Goal: Task Accomplishment & Management: Manage account settings

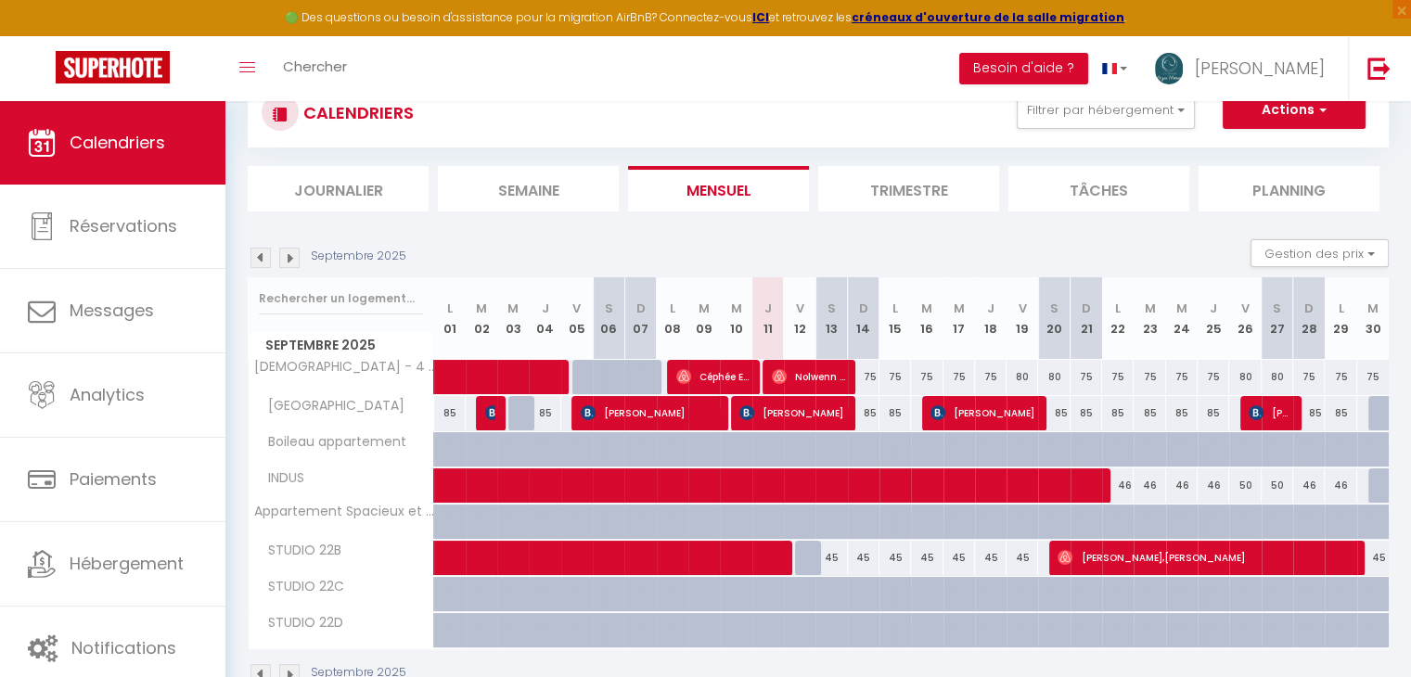
scroll to position [110, 0]
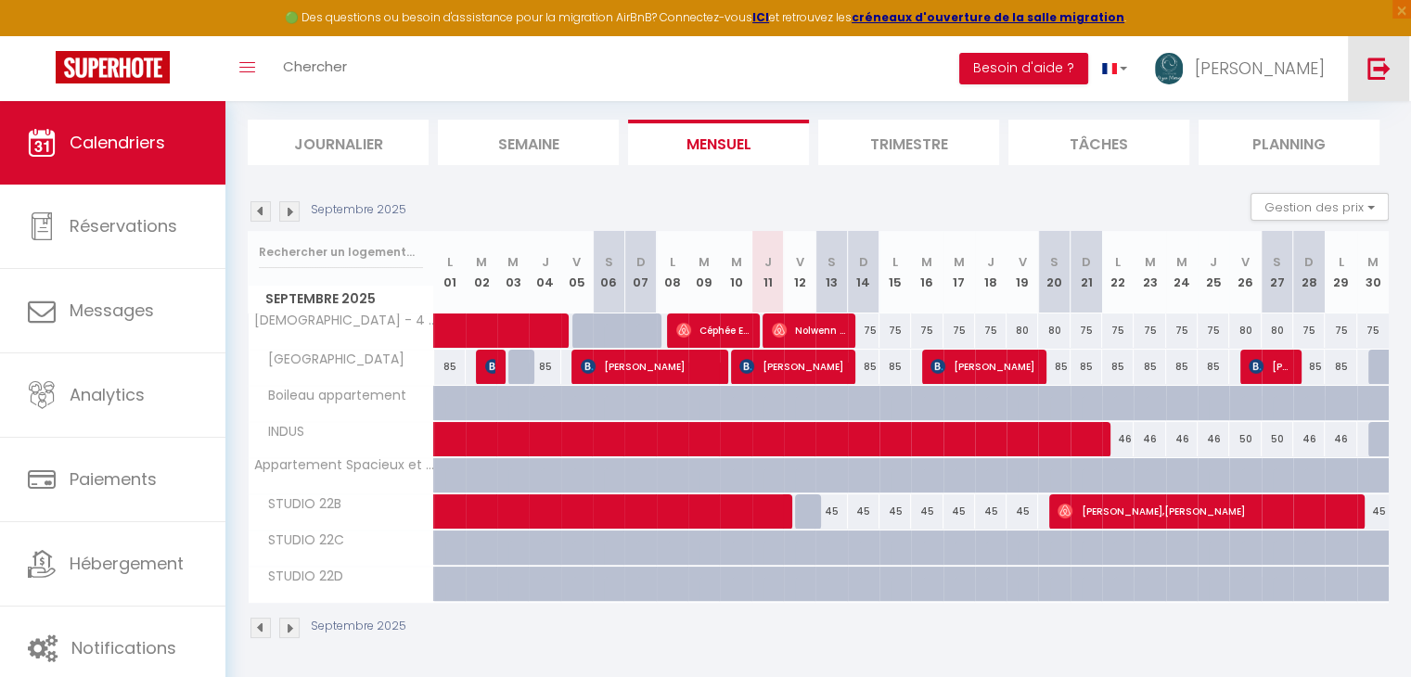
click at [1372, 82] on link at bounding box center [1378, 68] width 61 height 65
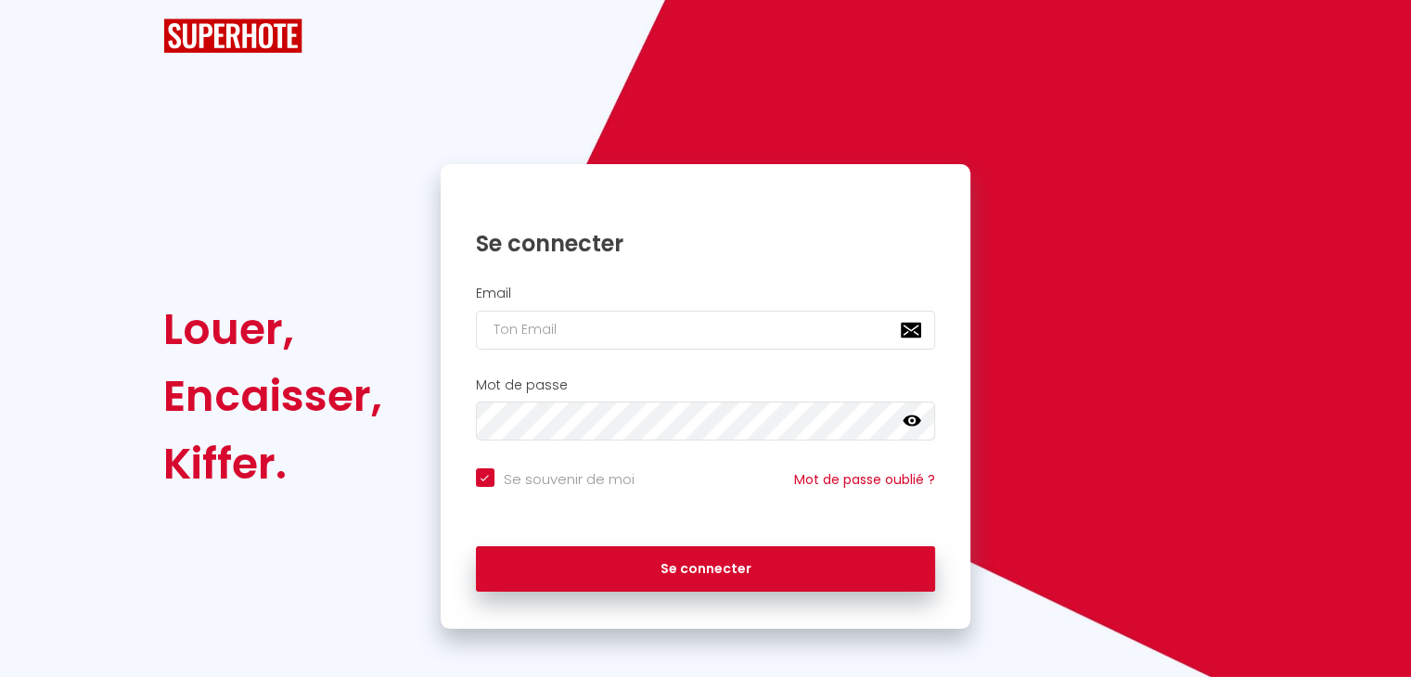
checkbox input "true"
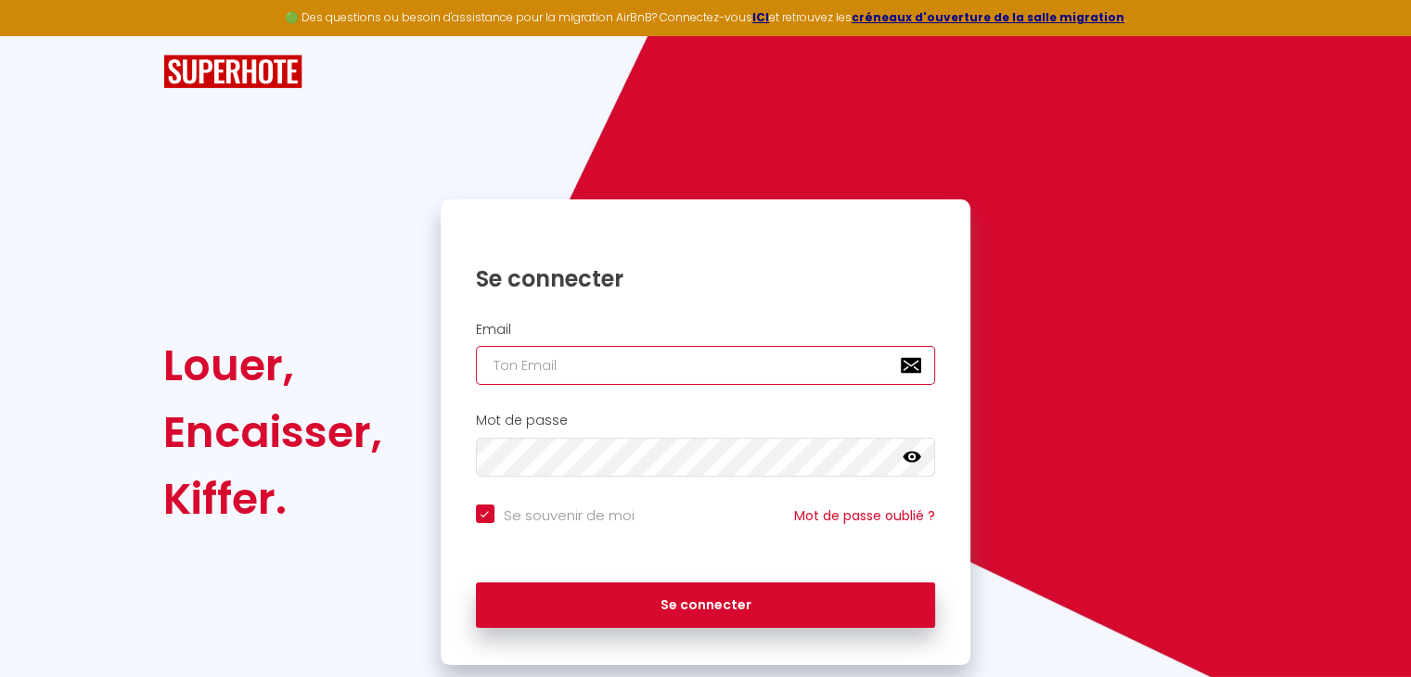
click at [776, 357] on input "email" at bounding box center [706, 365] width 460 height 39
type input "[EMAIL_ADDRESS][DOMAIN_NAME]"
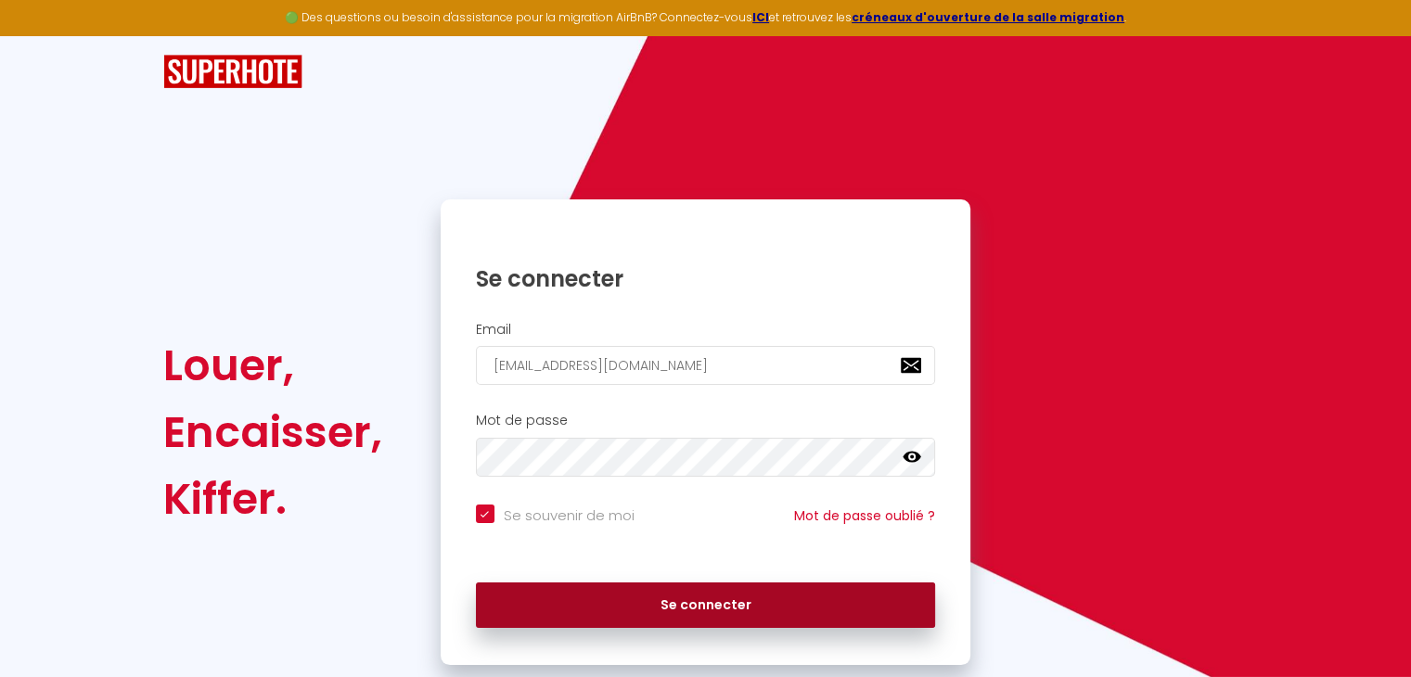
click at [724, 609] on button "Se connecter" at bounding box center [706, 606] width 460 height 46
checkbox input "true"
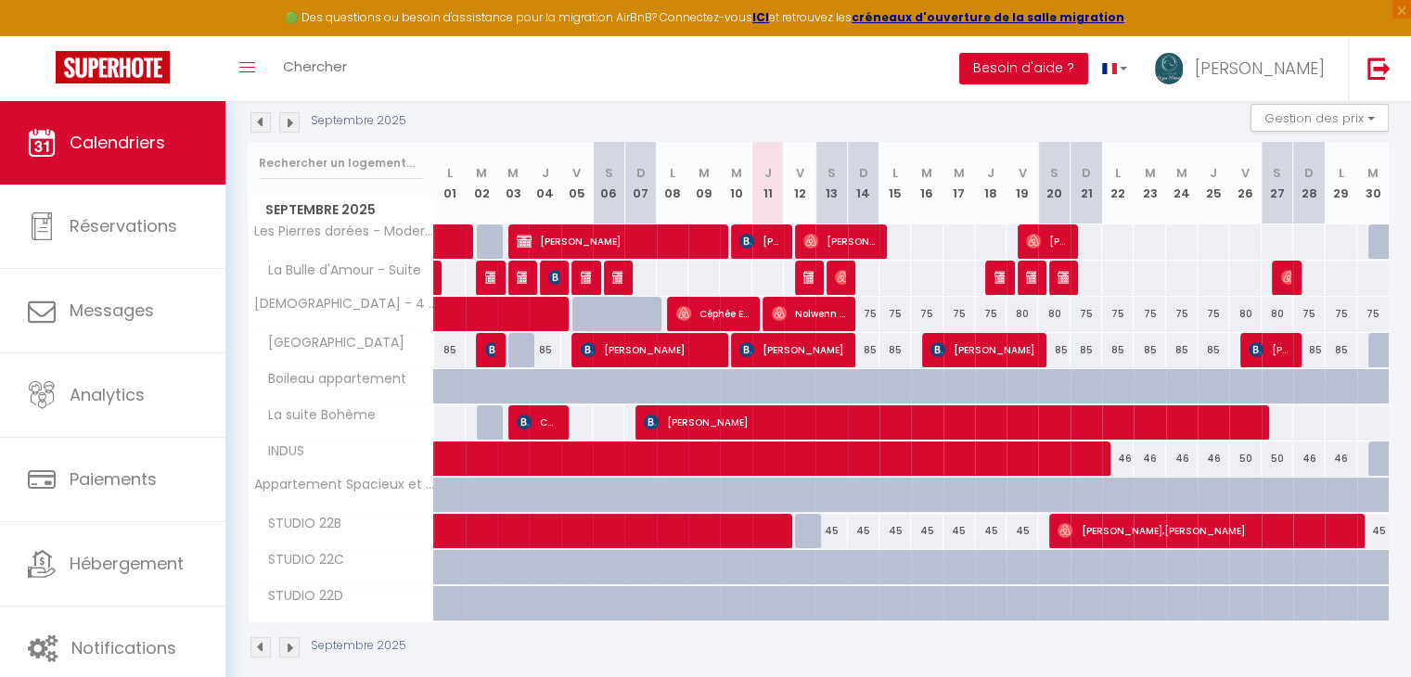
scroll to position [200, 0]
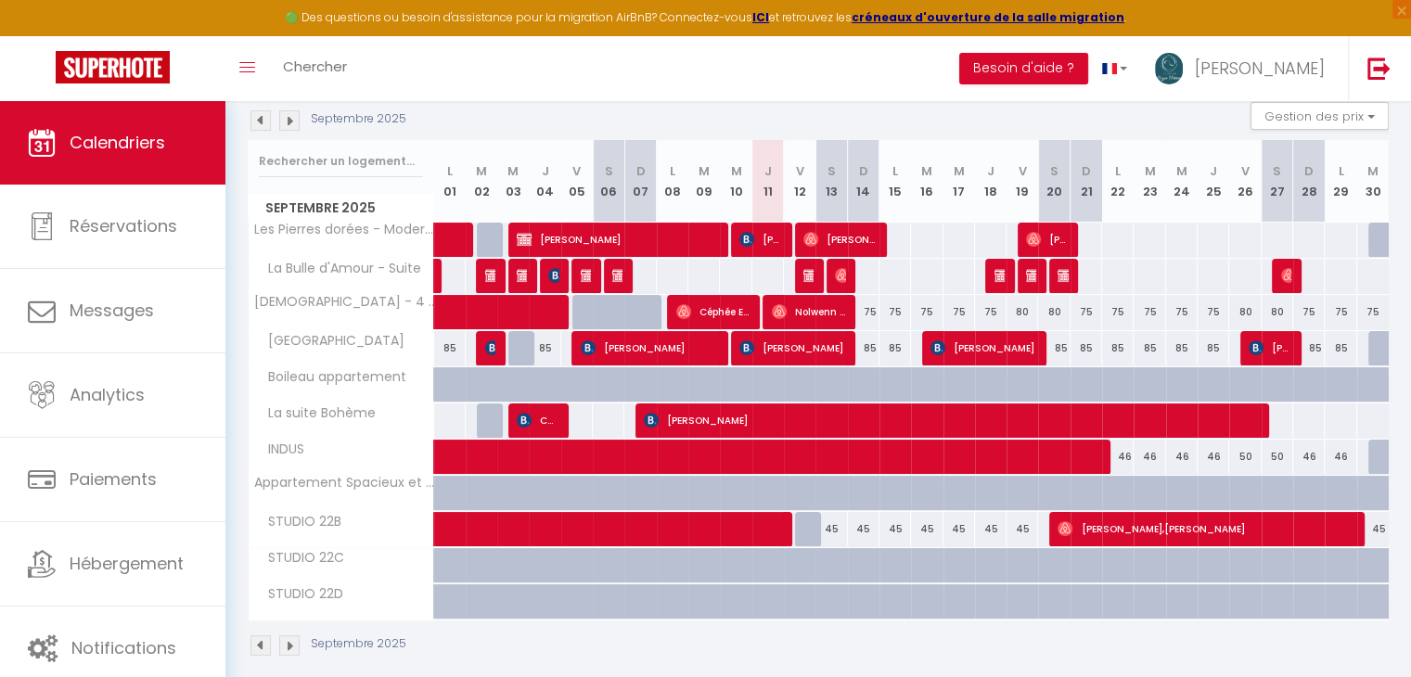
click at [289, 124] on img at bounding box center [289, 120] width 20 height 20
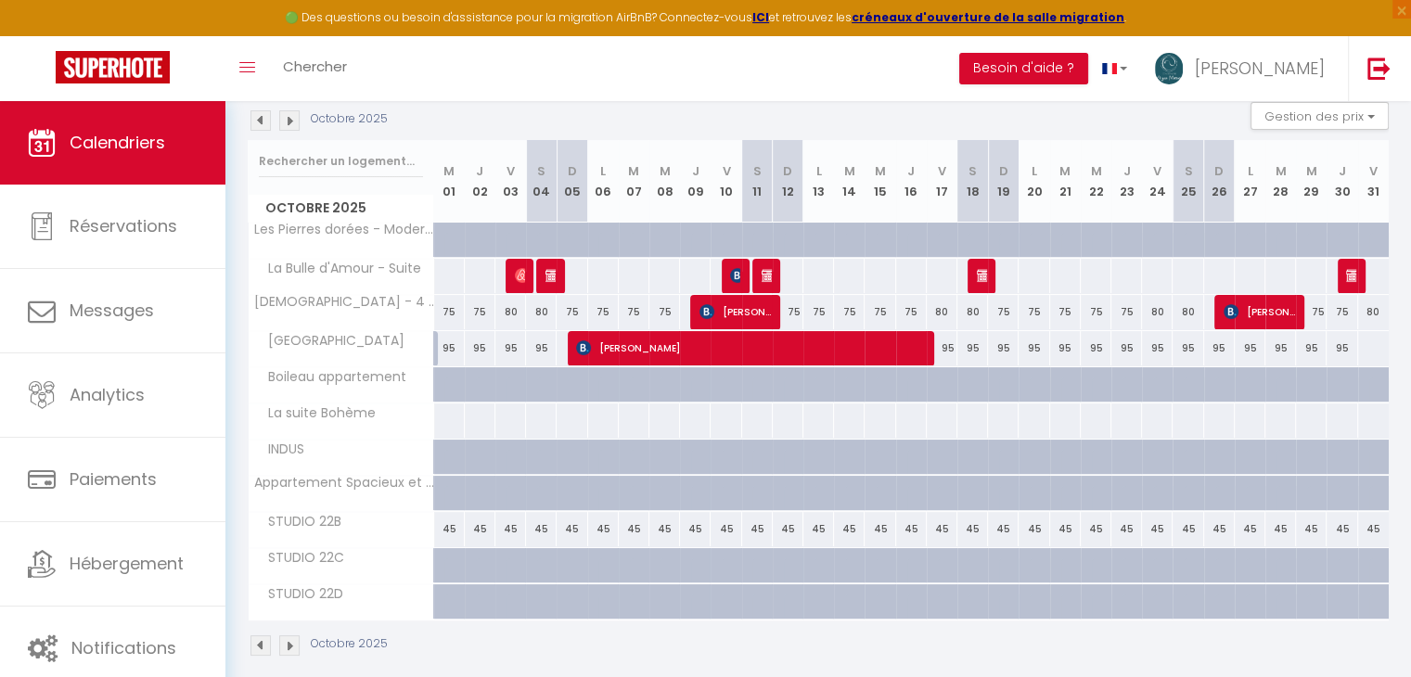
click at [295, 120] on img at bounding box center [289, 120] width 20 height 20
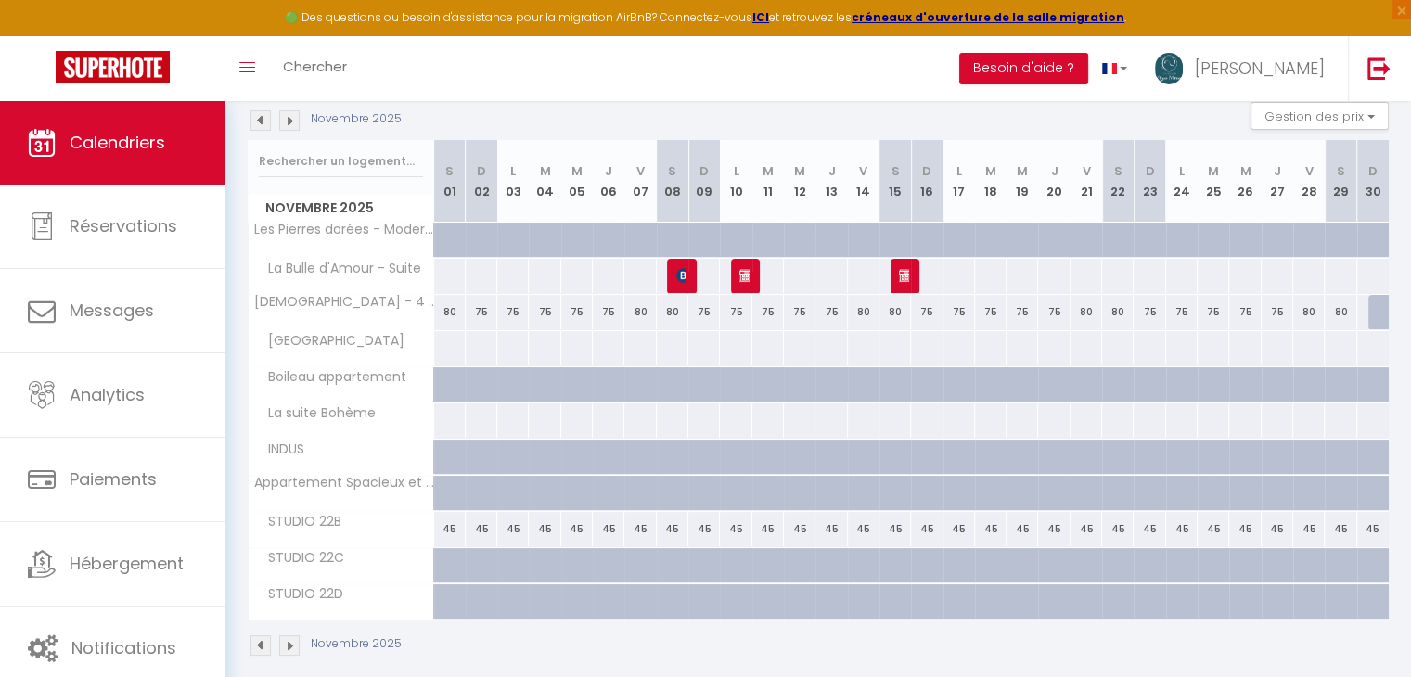
click at [295, 120] on img at bounding box center [289, 120] width 20 height 20
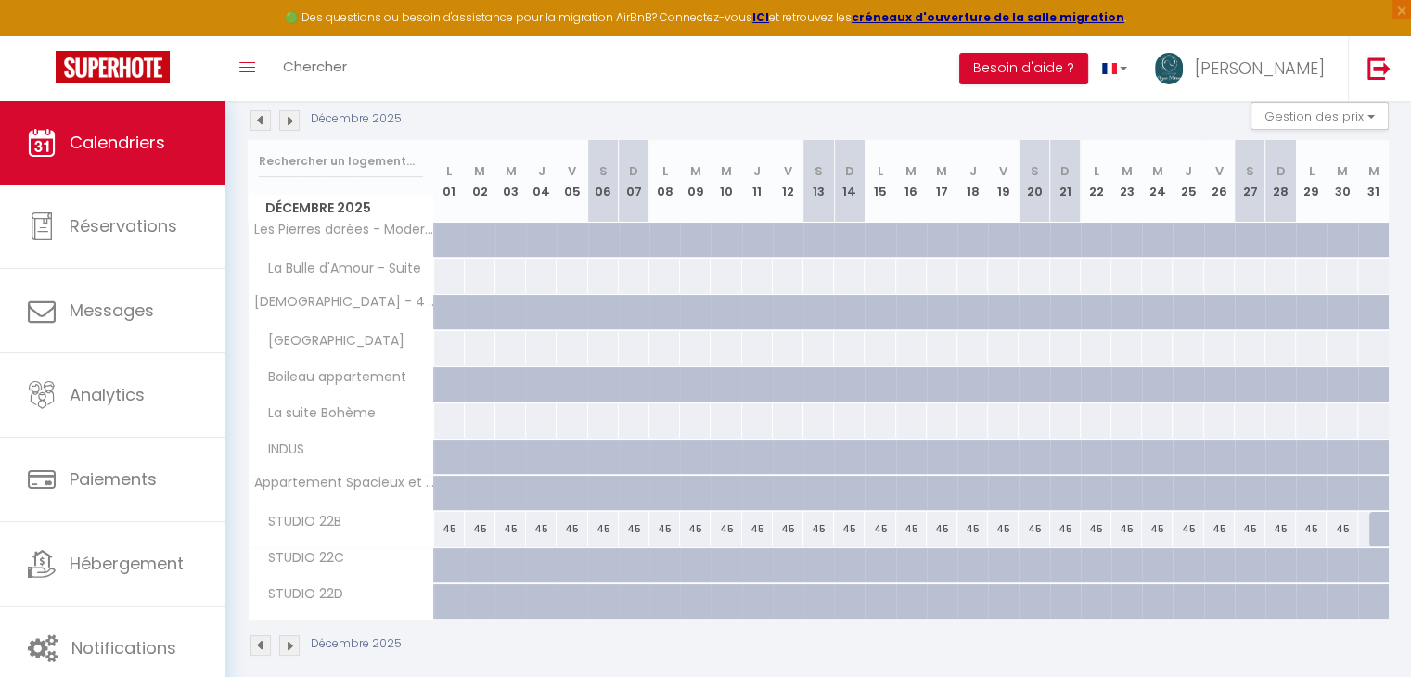
click at [260, 117] on img at bounding box center [261, 120] width 20 height 20
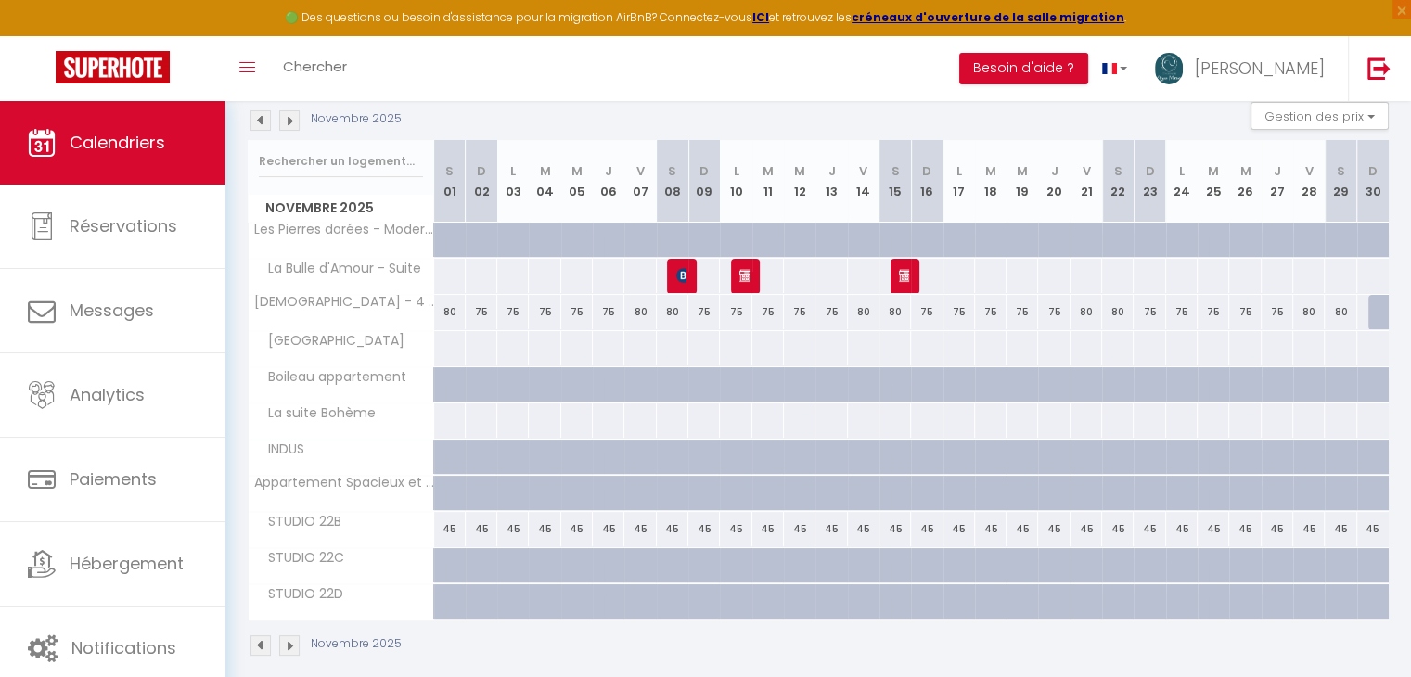
scroll to position [217, 0]
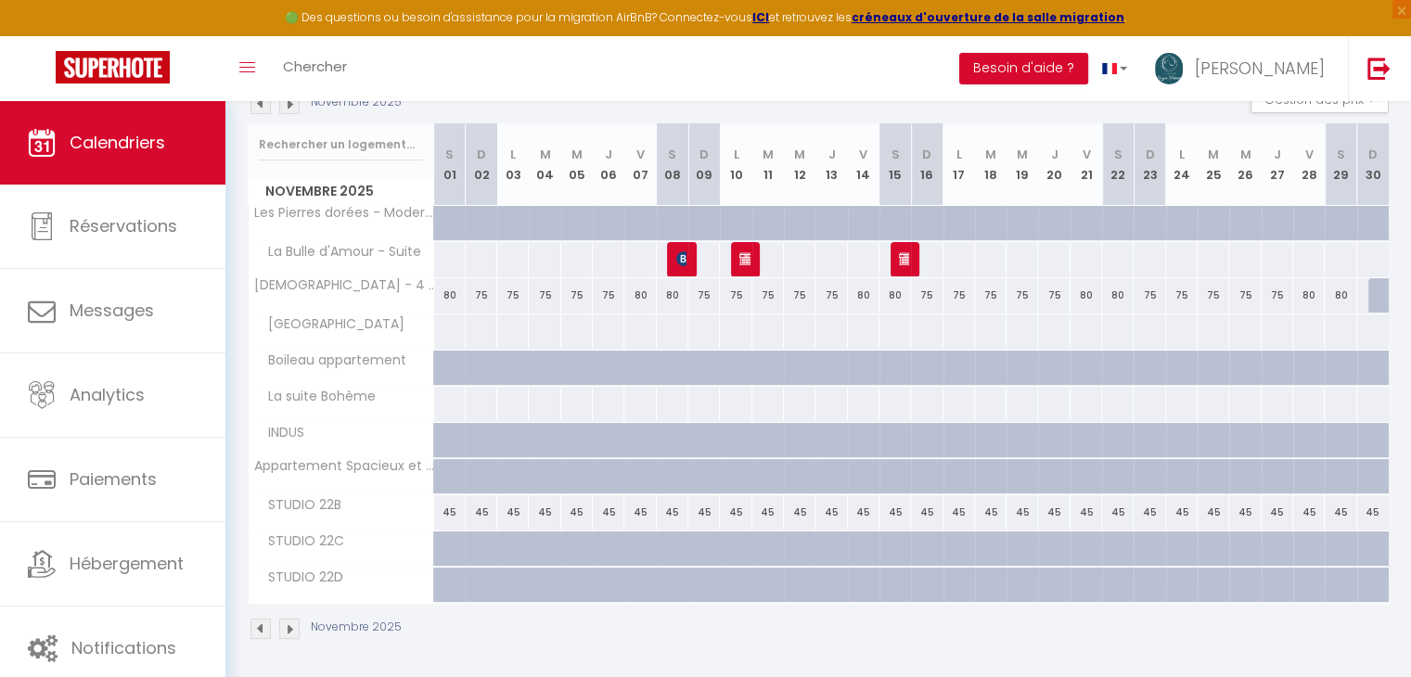
click at [259, 105] on img at bounding box center [261, 104] width 20 height 20
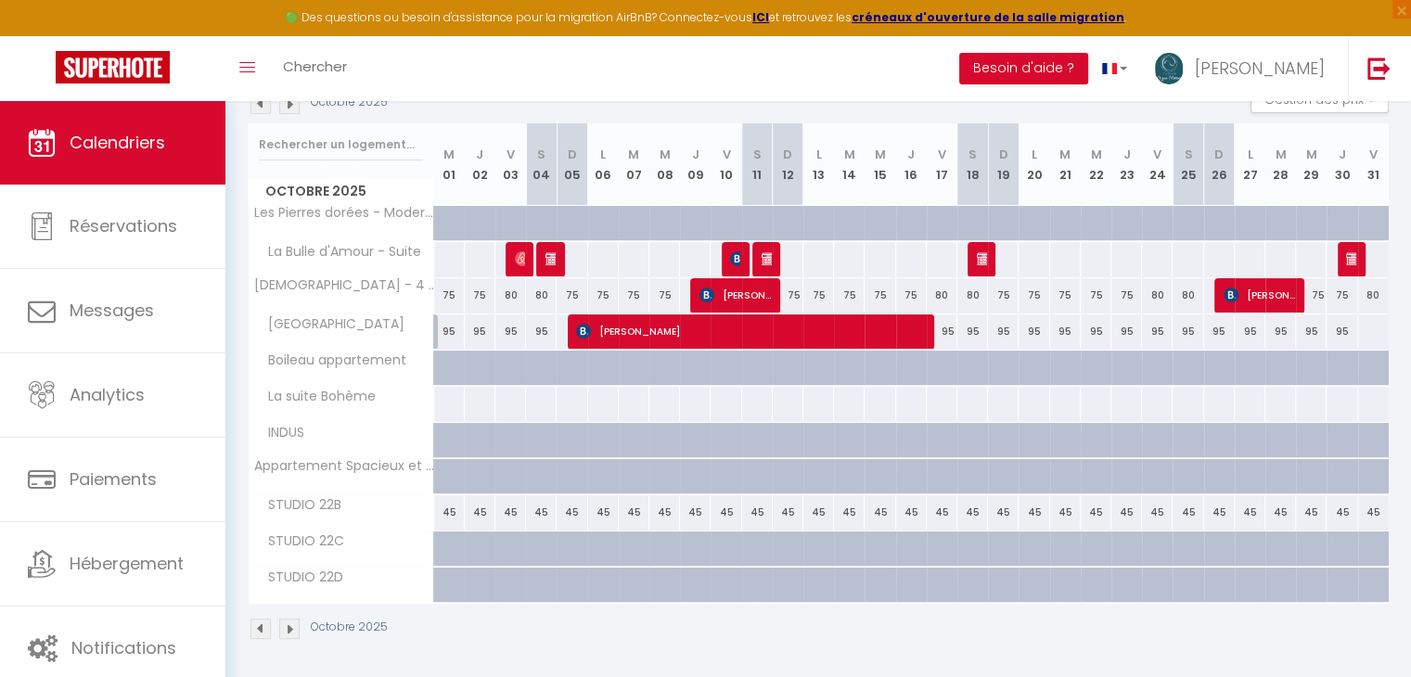
click at [259, 105] on img at bounding box center [261, 104] width 20 height 20
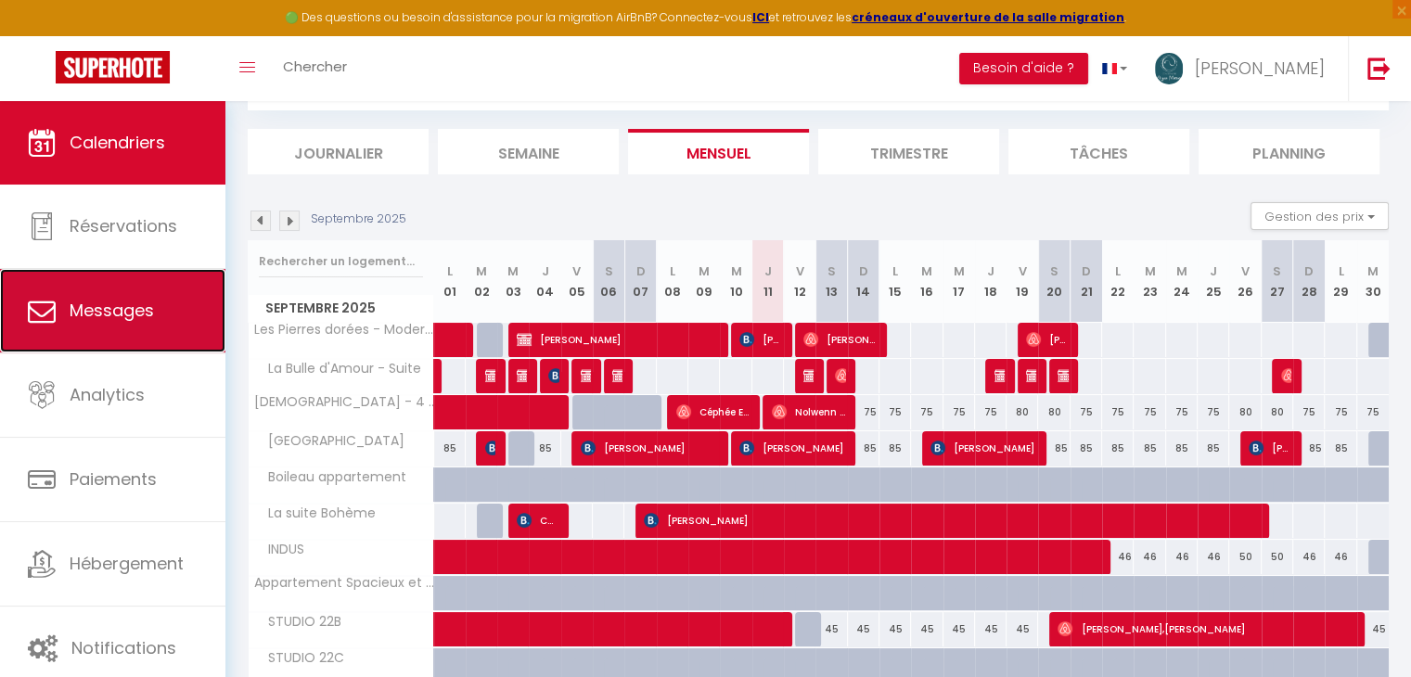
click at [90, 327] on link "Messages" at bounding box center [113, 311] width 226 height 84
select select "message"
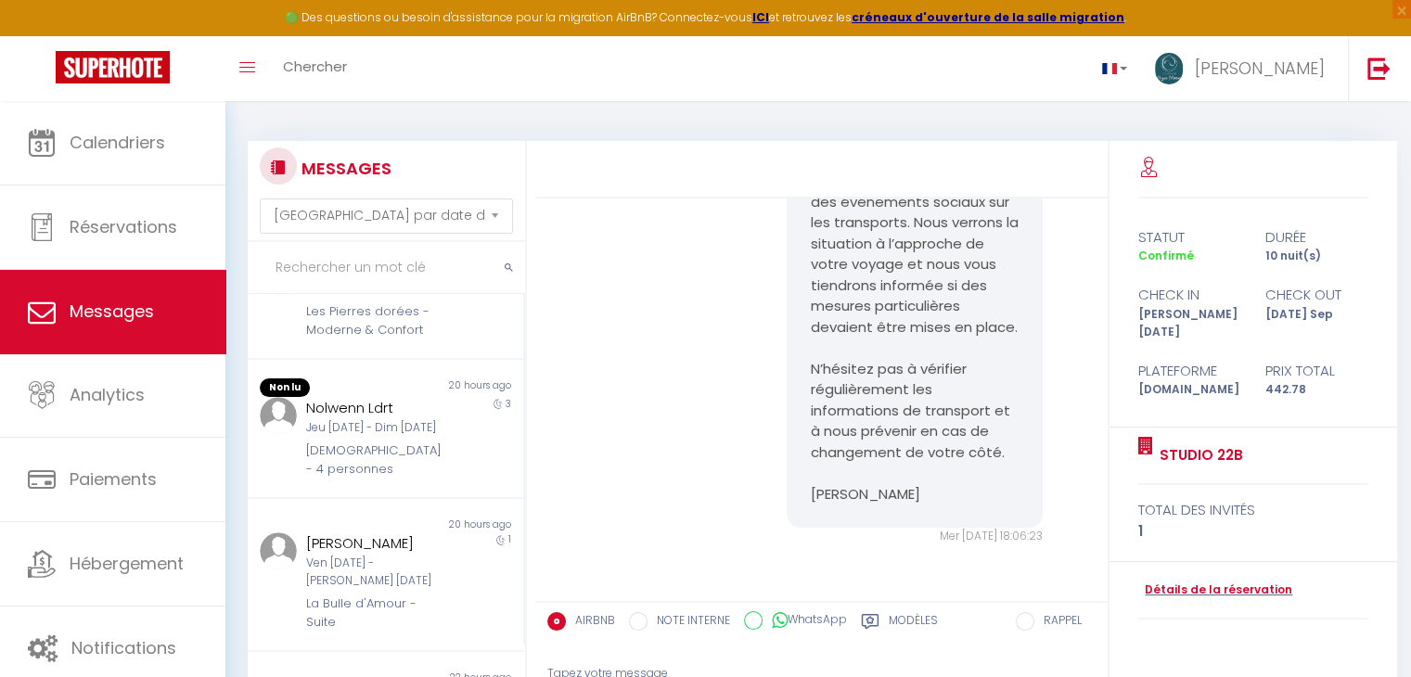
scroll to position [226, 0]
click at [345, 432] on div "Jeu [DATE] - Dim [DATE]" at bounding box center [374, 428] width 136 height 18
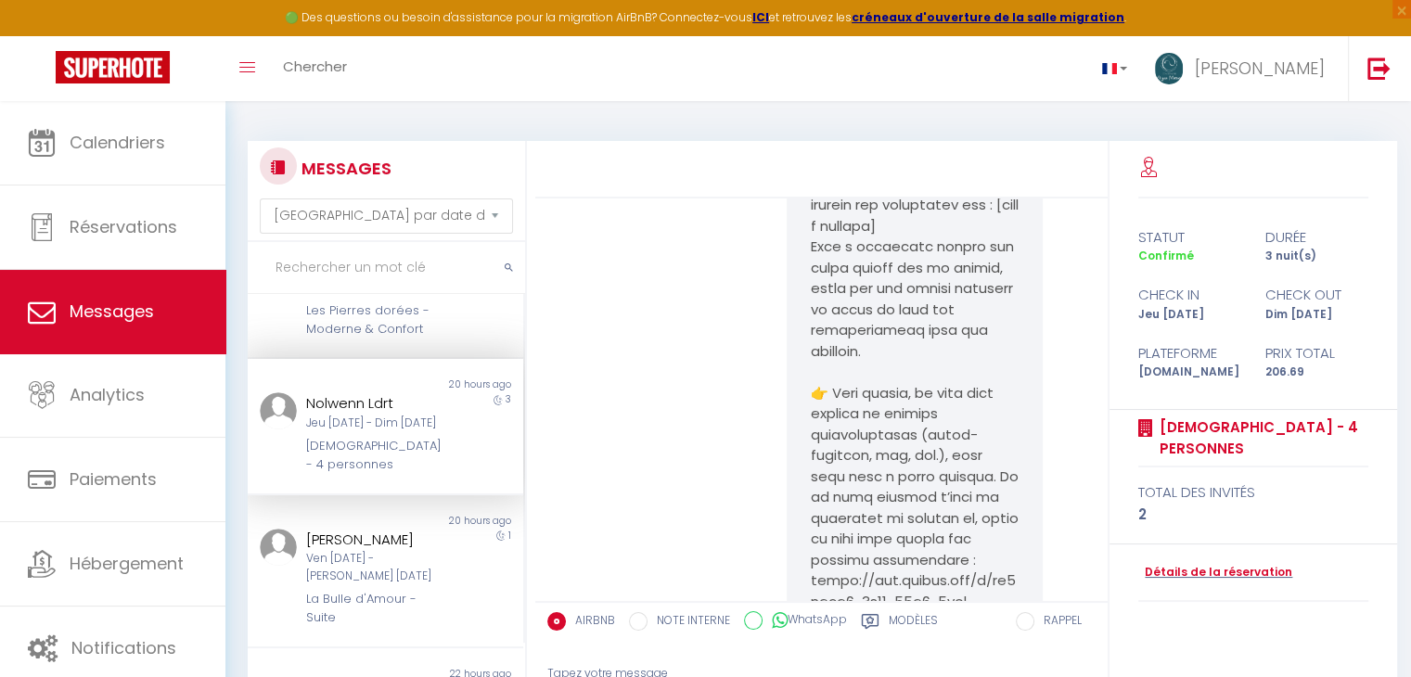
scroll to position [2899, 0]
